Goal: Communication & Community: Answer question/provide support

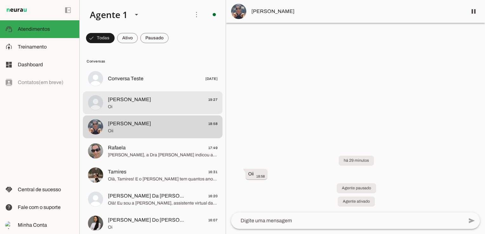
click at [130, 102] on span "[PERSON_NAME] 19:27" at bounding box center [163, 100] width 110 height 8
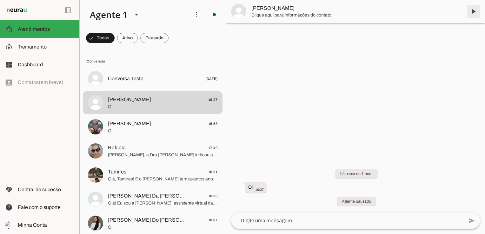
click at [476, 10] on span at bounding box center [473, 11] width 15 height 15
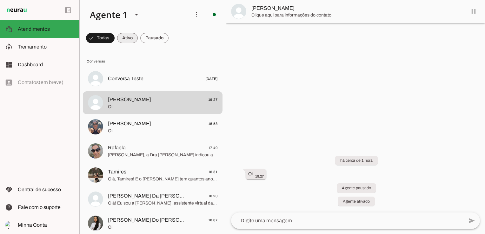
click at [115, 41] on span at bounding box center [100, 37] width 29 height 15
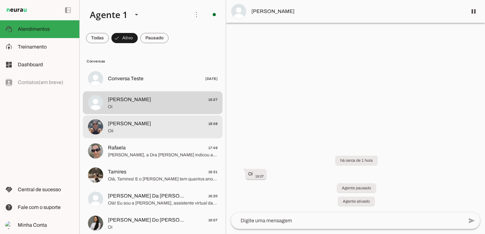
click at [138, 127] on span "[PERSON_NAME]" at bounding box center [129, 124] width 43 height 8
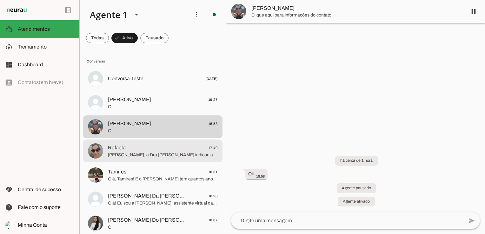
click at [147, 151] on span "Rafaela 17:49" at bounding box center [163, 148] width 110 height 8
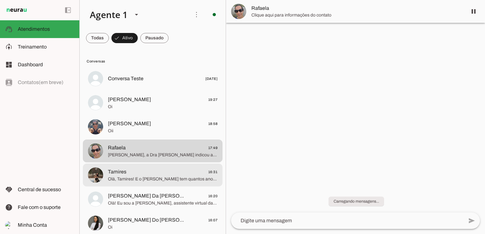
click at [156, 179] on span "Olá, Tamires! E o [PERSON_NAME] tem quantos anos? Qual o motivo do seu contato …" at bounding box center [163, 179] width 110 height 6
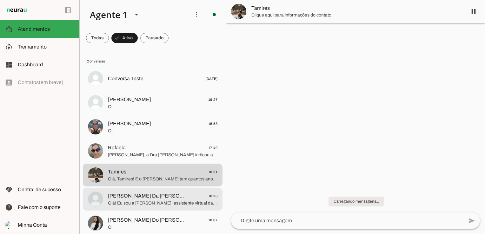
click at [154, 201] on span "Olá! Eu sou a [PERSON_NAME], assistente virtual da [PERSON_NAME]. [PERSON_NAME]…" at bounding box center [163, 203] width 110 height 6
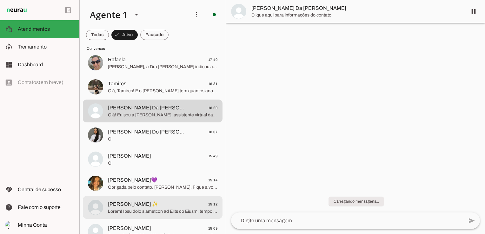
scroll to position [95, 0]
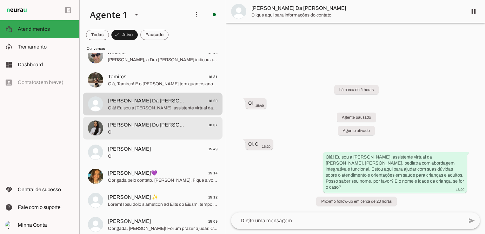
click at [141, 125] on span "[PERSON_NAME] Do [PERSON_NAME]" at bounding box center [147, 125] width 79 height 8
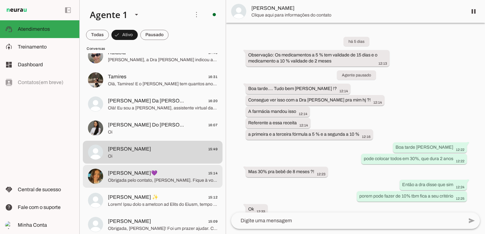
scroll to position [98, 0]
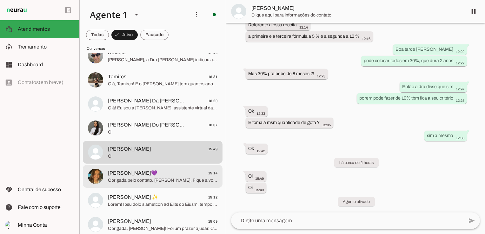
click at [139, 179] on span "Obrigada pelo contato, [PERSON_NAME]. Fique à vontade para chamar quando precis…" at bounding box center [163, 181] width 110 height 6
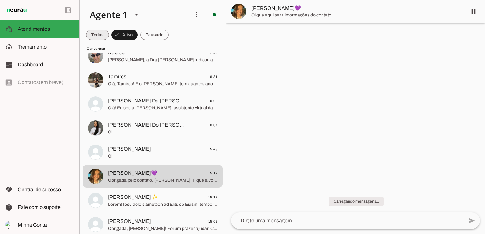
click at [98, 33] on span at bounding box center [97, 34] width 23 height 15
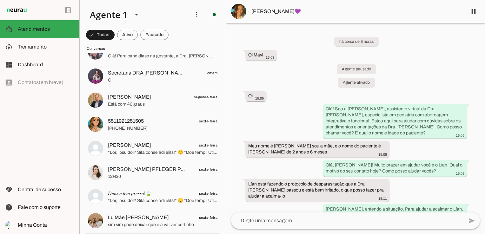
scroll to position [635, 0]
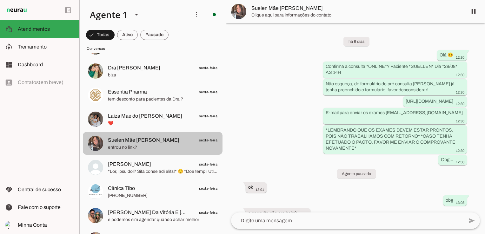
scroll to position [281, 0]
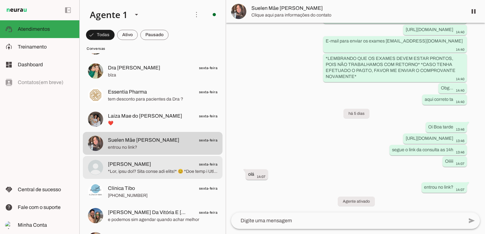
click at [147, 171] on span at bounding box center [163, 172] width 110 height 6
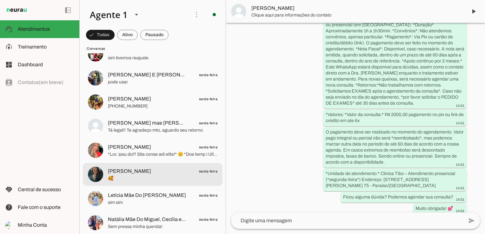
scroll to position [953, 0]
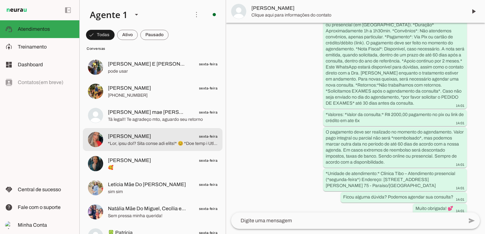
click at [133, 137] on span "[PERSON_NAME]" at bounding box center [129, 137] width 43 height 8
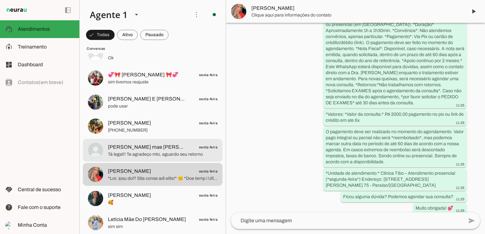
scroll to position [762, 0]
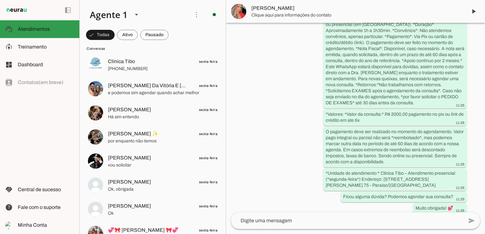
click at [39, 28] on span "Atendimentos" at bounding box center [34, 28] width 32 height 5
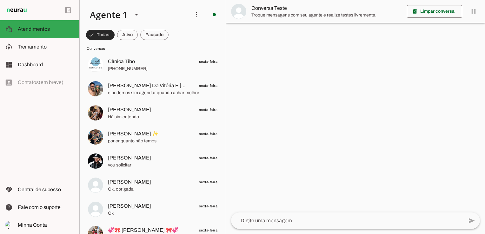
drag, startPoint x: 96, startPoint y: 36, endPoint x: 103, endPoint y: 43, distance: 10.1
click at [96, 36] on span at bounding box center [100, 34] width 29 height 15
